Goal: Communication & Community: Answer question/provide support

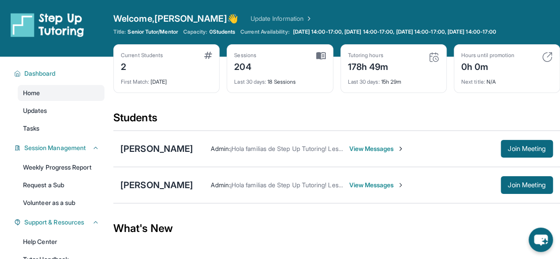
click at [377, 149] on span "View Messages" at bounding box center [376, 148] width 55 height 9
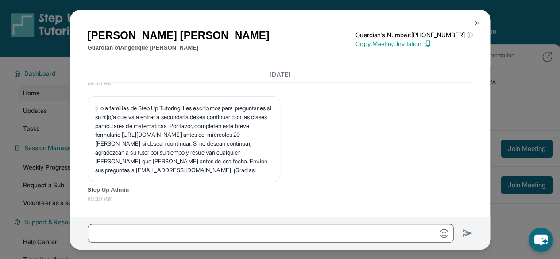
scroll to position [16169, 0]
drag, startPoint x: 205, startPoint y: 148, endPoint x: 173, endPoint y: 131, distance: 37.3
click at [173, 131] on p "¡Hola familias de Step Up Tutoring! Les escribimos para preguntarles si su hijo…" at bounding box center [184, 139] width 178 height 71
drag, startPoint x: 201, startPoint y: 134, endPoint x: 93, endPoint y: 136, distance: 109.0
click at [93, 136] on div "¡Hola familias de Step Up Tutoring! Les escribimos para preguntarles si su hijo…" at bounding box center [184, 139] width 193 height 86
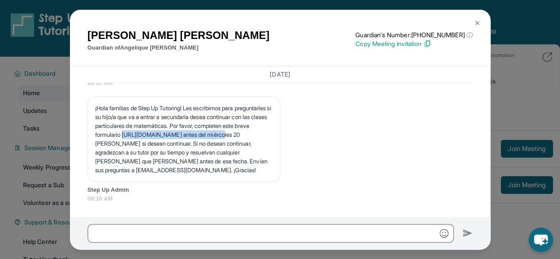
copy p "[URL][DOMAIN_NAME]"
click at [479, 21] on img at bounding box center [477, 22] width 7 height 7
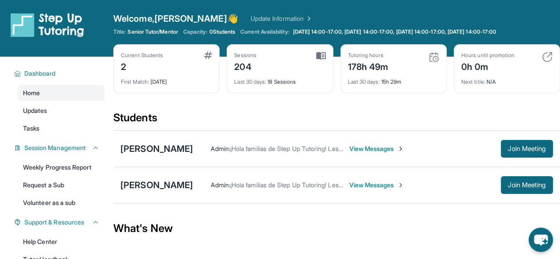
click at [376, 184] on span "View Messages" at bounding box center [376, 185] width 55 height 9
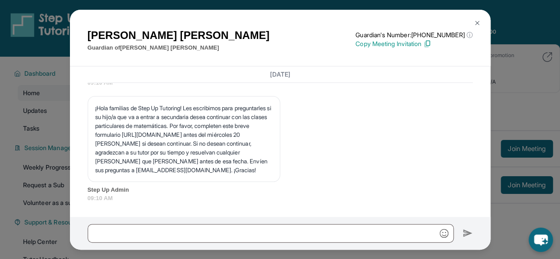
scroll to position [24253, 0]
click at [481, 24] on button at bounding box center [478, 23] width 18 height 18
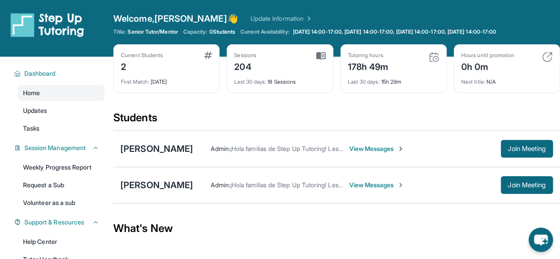
click at [360, 147] on span "View Messages" at bounding box center [376, 148] width 55 height 9
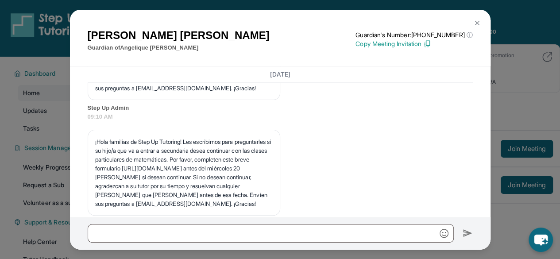
scroll to position [15826, 0]
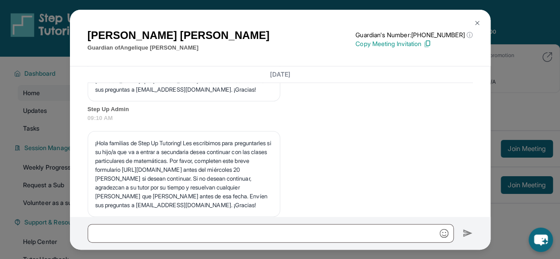
click at [476, 20] on img at bounding box center [477, 22] width 7 height 7
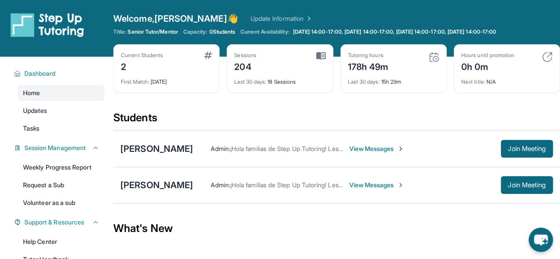
click at [369, 185] on span "View Messages" at bounding box center [376, 185] width 55 height 9
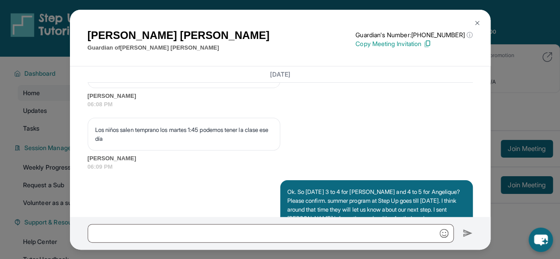
scroll to position [23461, 1]
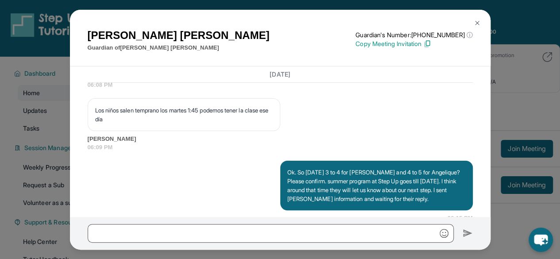
drag, startPoint x: 129, startPoint y: 97, endPoint x: 122, endPoint y: 107, distance: 12.0
drag, startPoint x: 97, startPoint y: 89, endPoint x: 216, endPoint y: 94, distance: 119.2
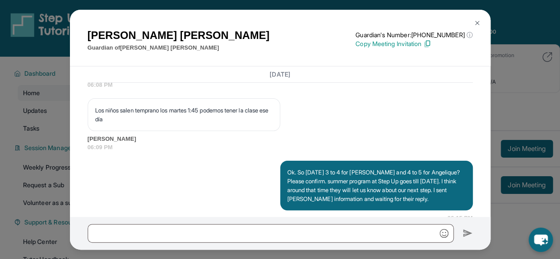
drag, startPoint x: 89, startPoint y: 92, endPoint x: 198, endPoint y: 101, distance: 109.3
copy p "[PERSON_NAME] buenas noches Te quería preguntar si van a seguir en las clases c…"
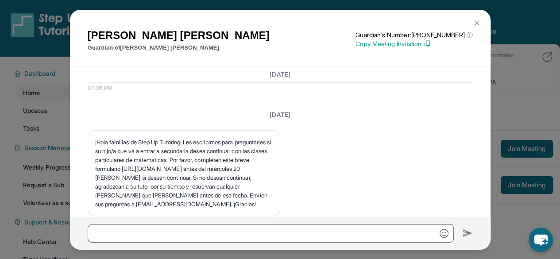
scroll to position [23756, 1]
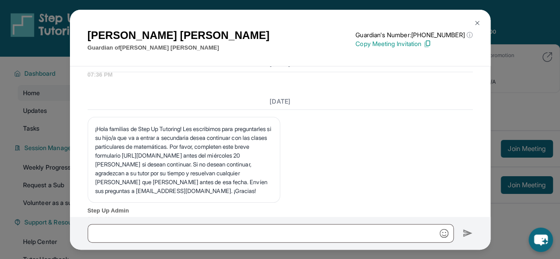
drag, startPoint x: 93, startPoint y: 145, endPoint x: 135, endPoint y: 151, distance: 42.2
copy p "Los niños salen temprano los martes 1:45 podemos tener la clase ese día"
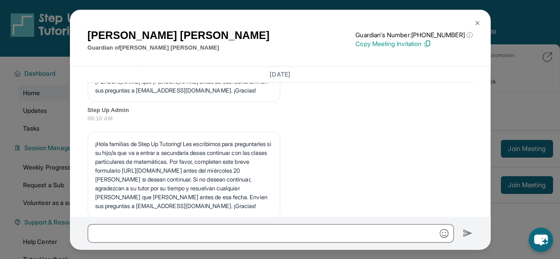
scroll to position [23858, 1]
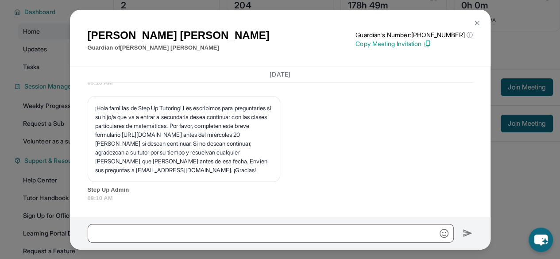
scroll to position [23965, 1]
click at [477, 23] on img at bounding box center [477, 22] width 7 height 7
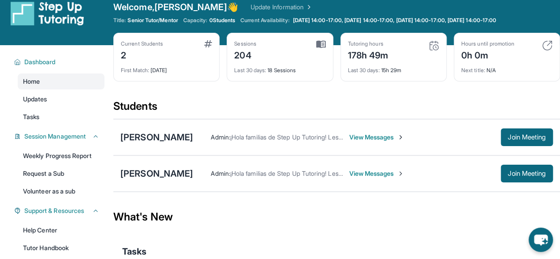
scroll to position [0, 0]
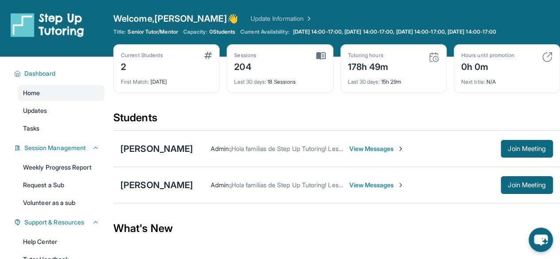
click at [372, 147] on span "View Messages" at bounding box center [376, 148] width 55 height 9
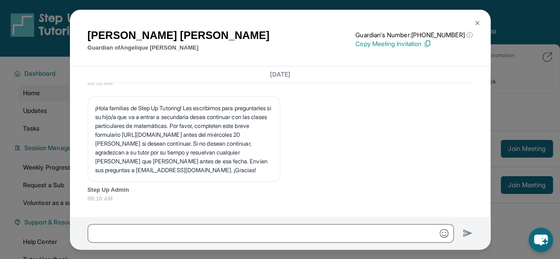
scroll to position [16169, 0]
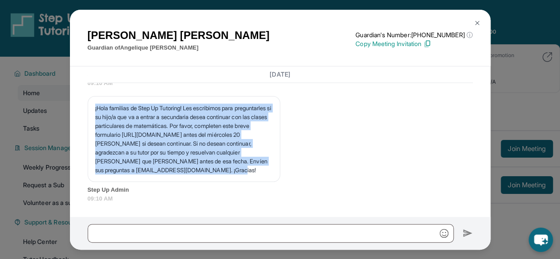
drag, startPoint x: 95, startPoint y: 98, endPoint x: 210, endPoint y: 168, distance: 135.1
click at [210, 168] on p "¡Hola familias de Step Up Tutoring! Les escribimos para preguntarles si su hijo…" at bounding box center [184, 139] width 178 height 71
copy p "¡Hola familias de Step Up Tutoring! Les escribimos para preguntarles si su hijo…"
click at [477, 23] on img at bounding box center [477, 22] width 7 height 7
